Goal: Task Accomplishment & Management: Use online tool/utility

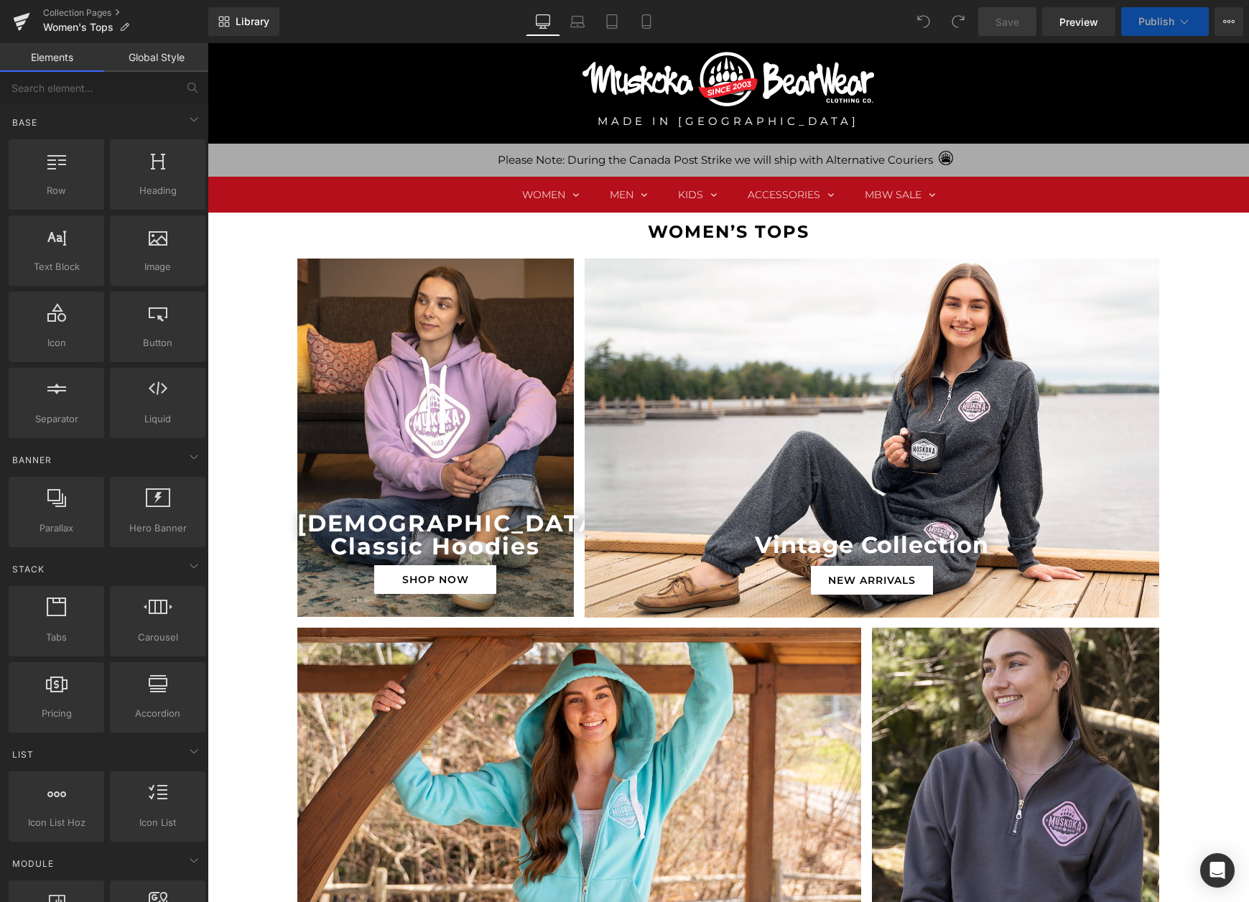
scroll to position [116, 0]
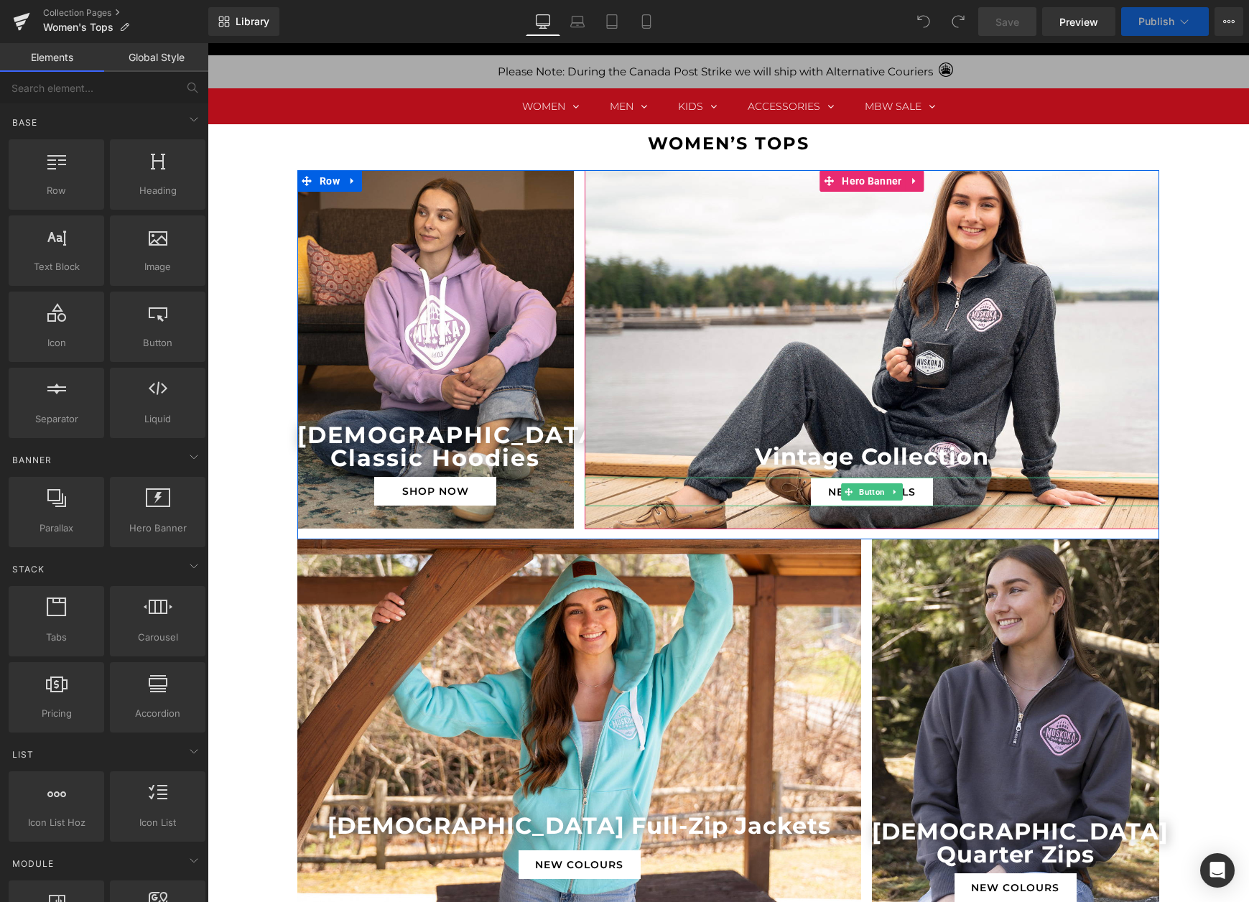
click at [820, 491] on link "New Arrivals" at bounding box center [872, 491] width 122 height 29
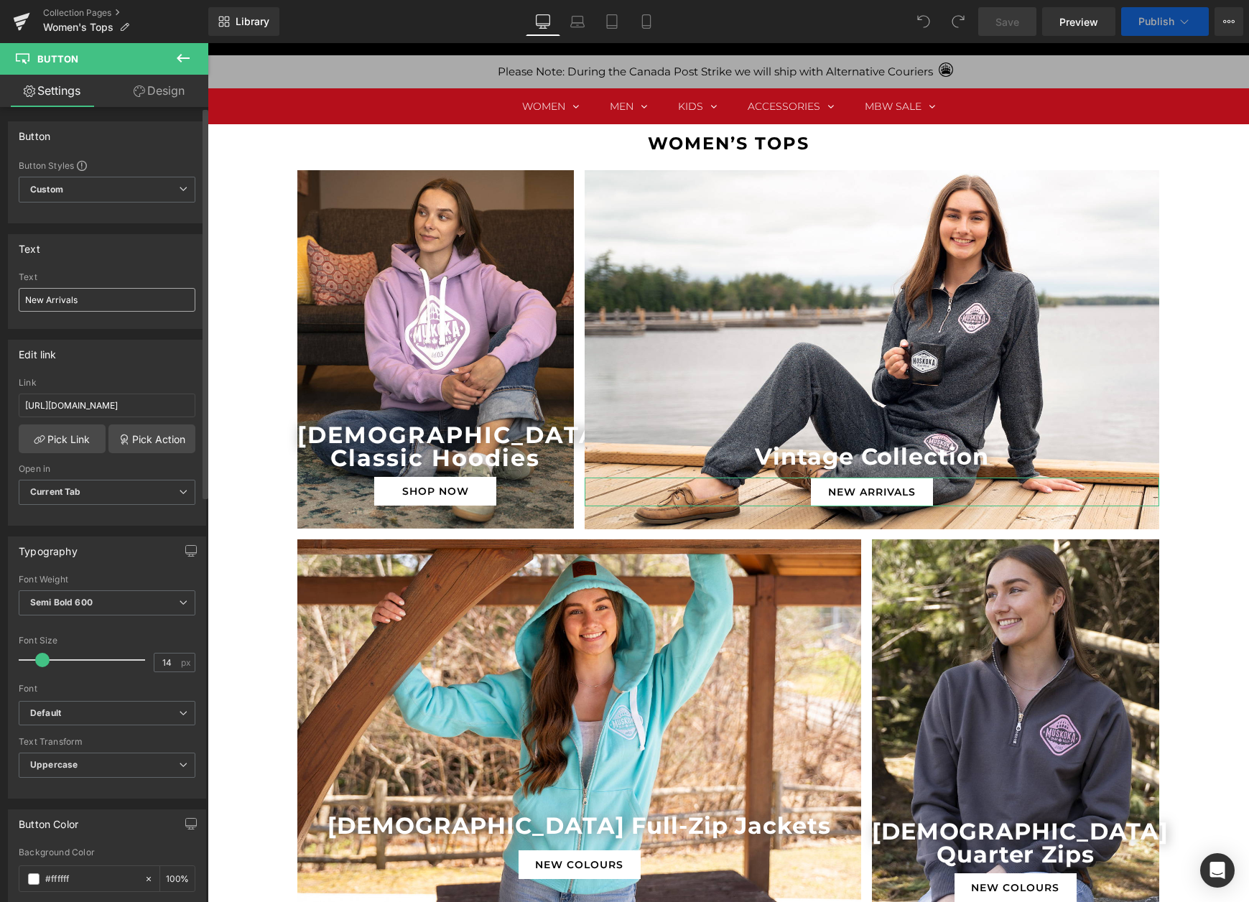
click at [95, 299] on input "New Arrivals" at bounding box center [107, 300] width 177 height 24
click at [90, 294] on input "New Arrivals" at bounding box center [107, 300] width 177 height 24
type input "Shop Now"
click at [1167, 18] on span "Publish" at bounding box center [1156, 21] width 36 height 11
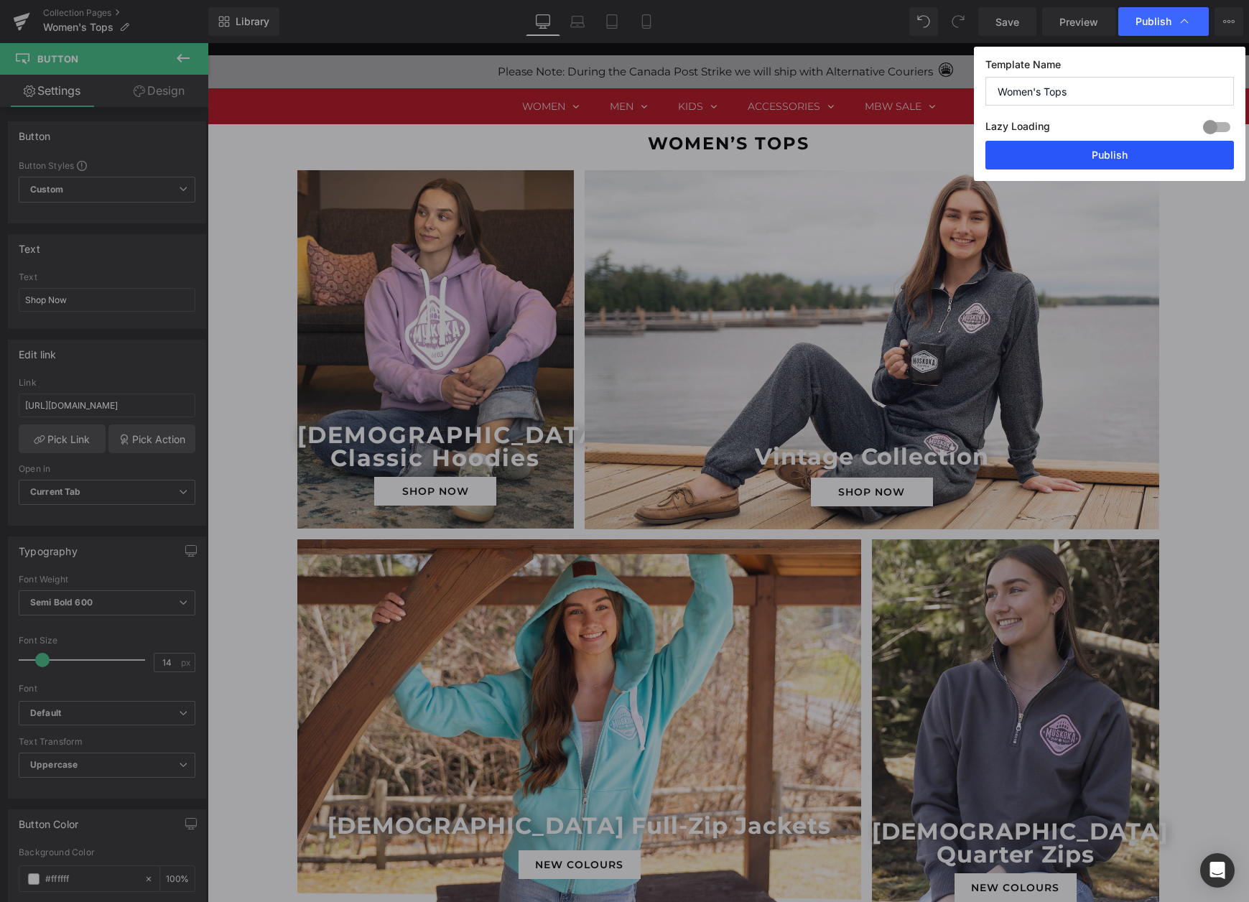
click at [1119, 154] on button "Publish" at bounding box center [1109, 155] width 248 height 29
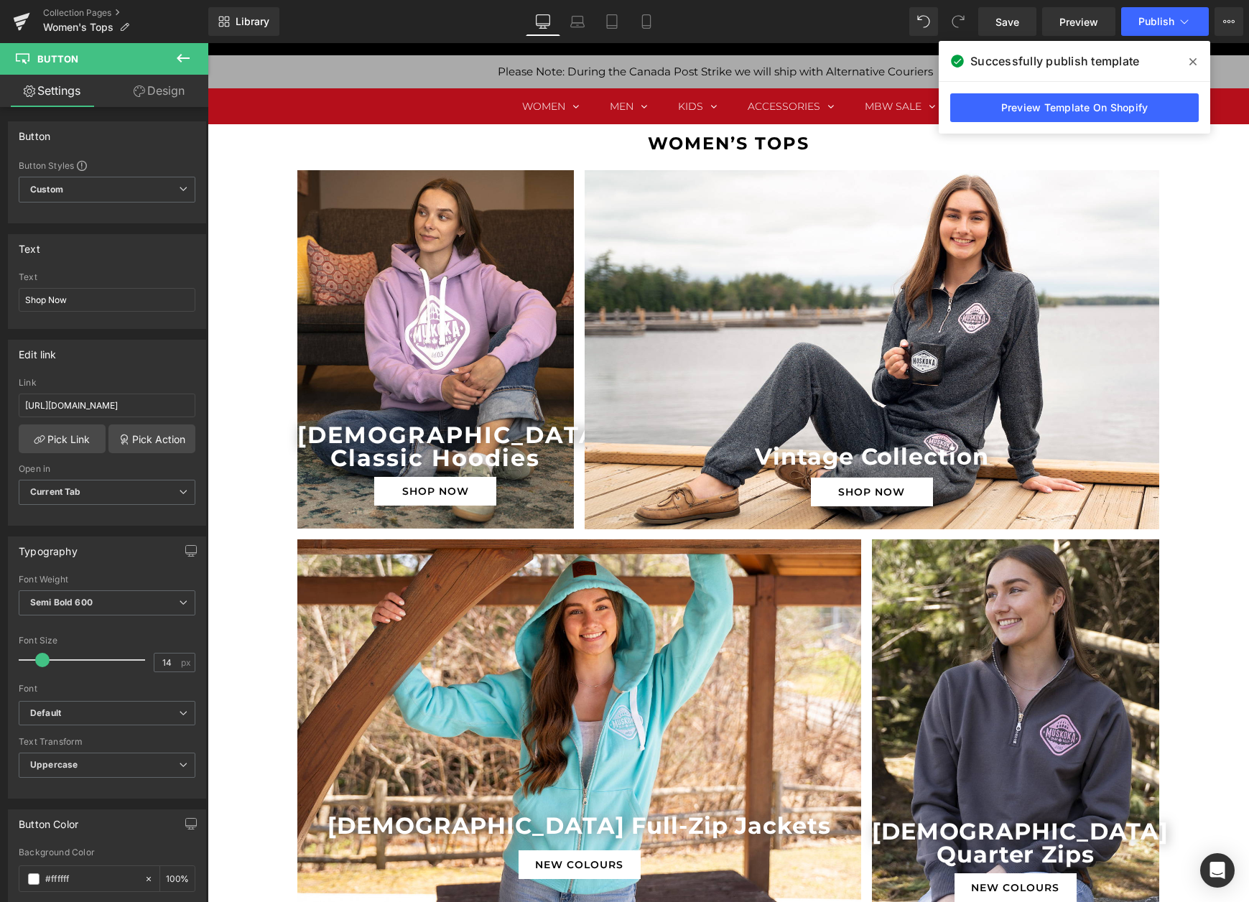
click at [801, 31] on div "Library Desktop Desktop Laptop Tablet Mobile Save Preview Publish Scheduled Vie…" at bounding box center [728, 21] width 1040 height 29
